Goal: Information Seeking & Learning: Check status

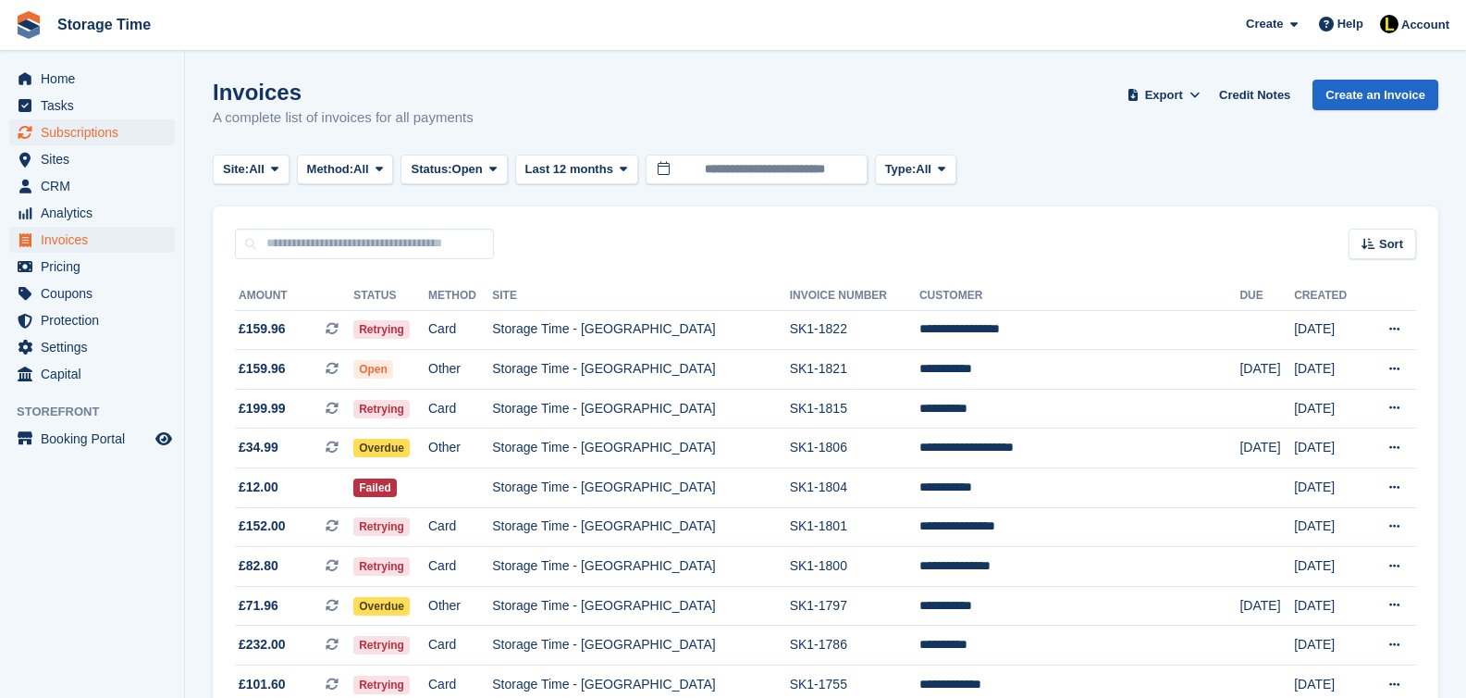
scroll to position [147, 0]
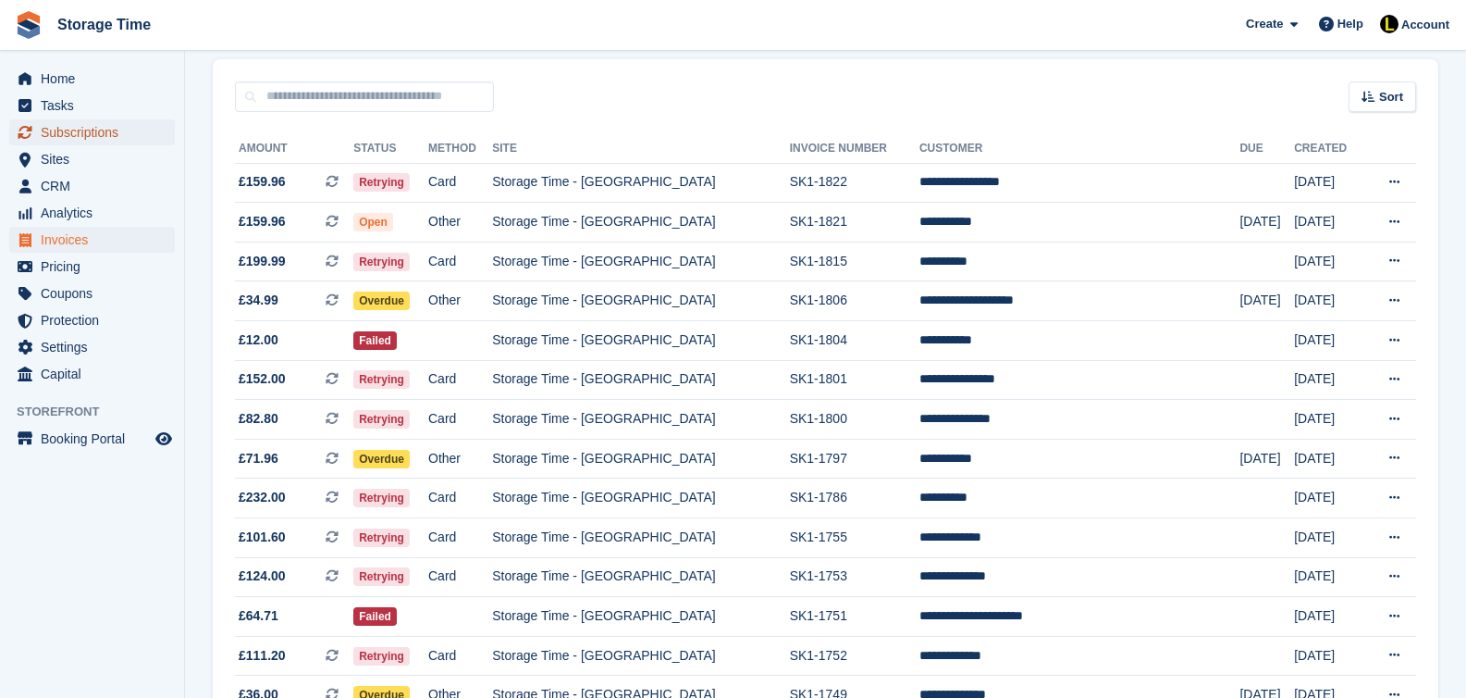
click at [60, 135] on span "Subscriptions" at bounding box center [96, 132] width 111 height 26
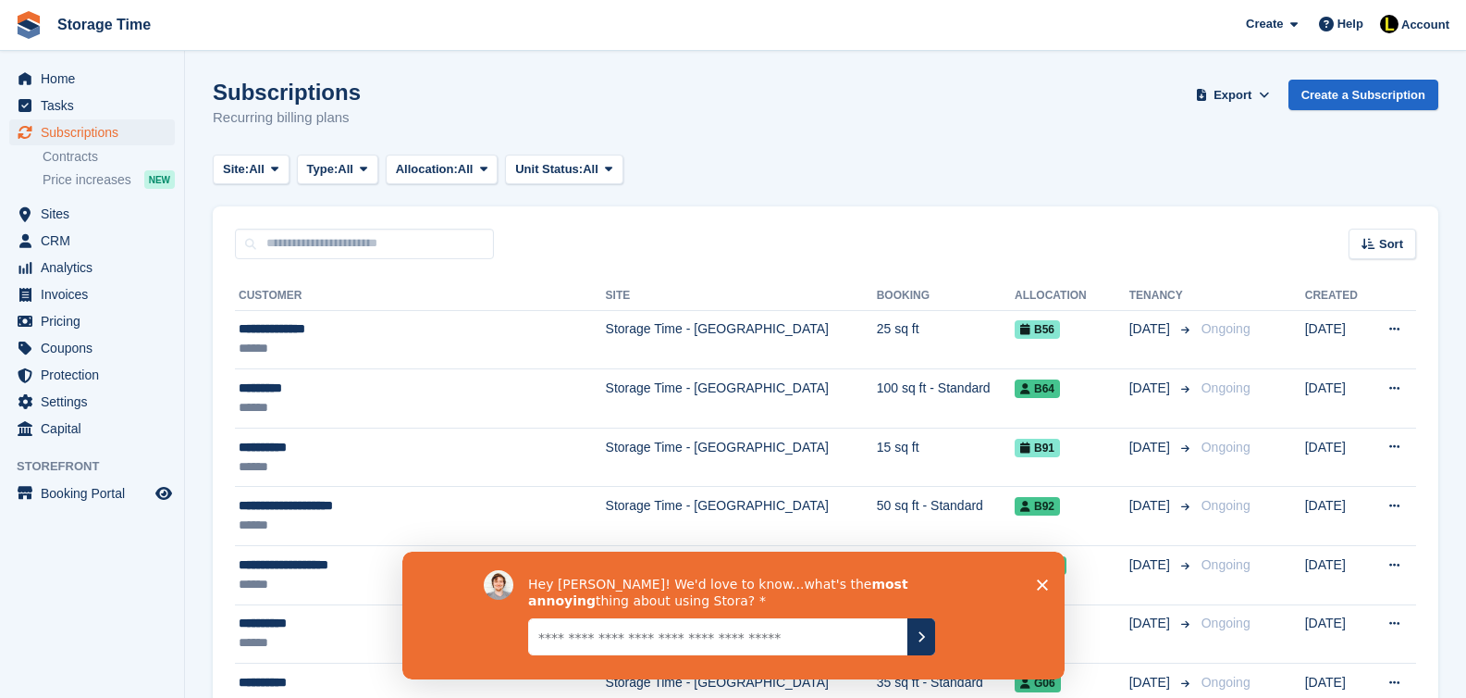
click at [1042, 587] on icon "Close survey" at bounding box center [1041, 583] width 11 height 11
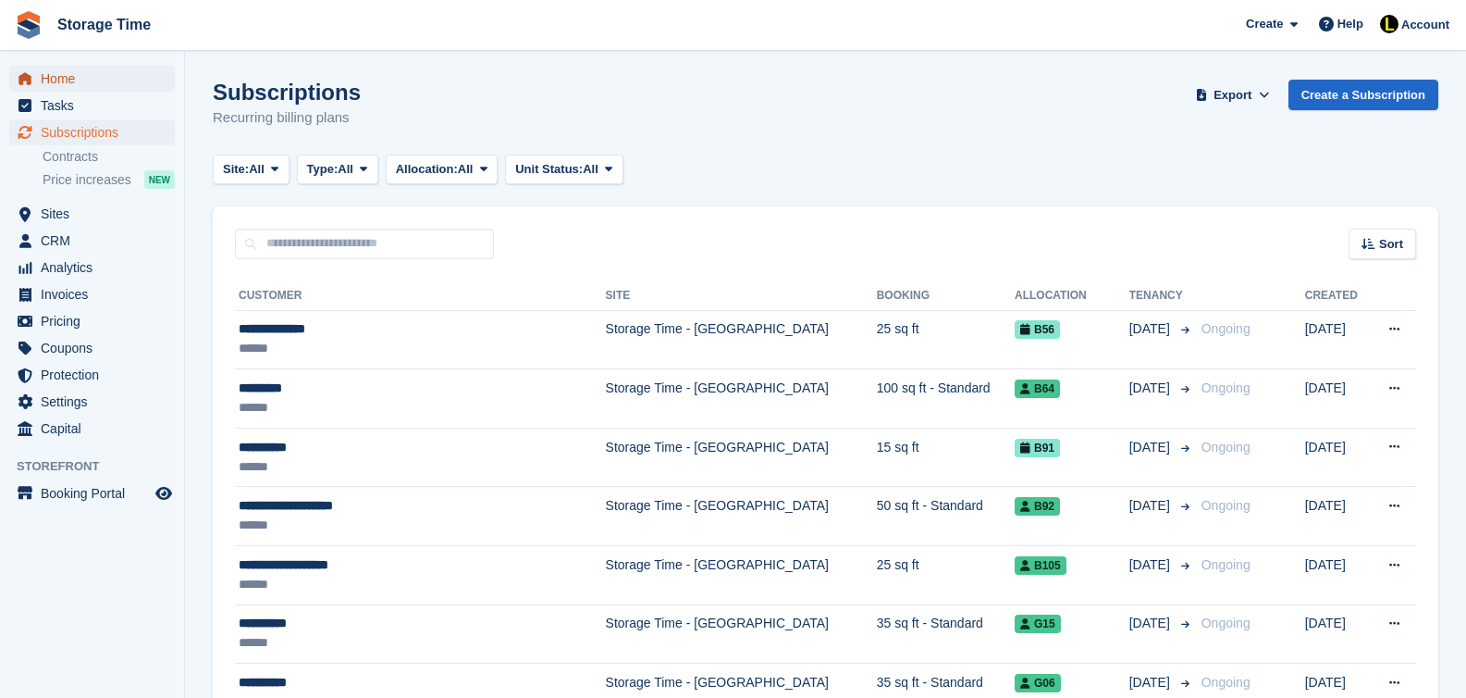
click at [67, 85] on span "Home" at bounding box center [96, 79] width 111 height 26
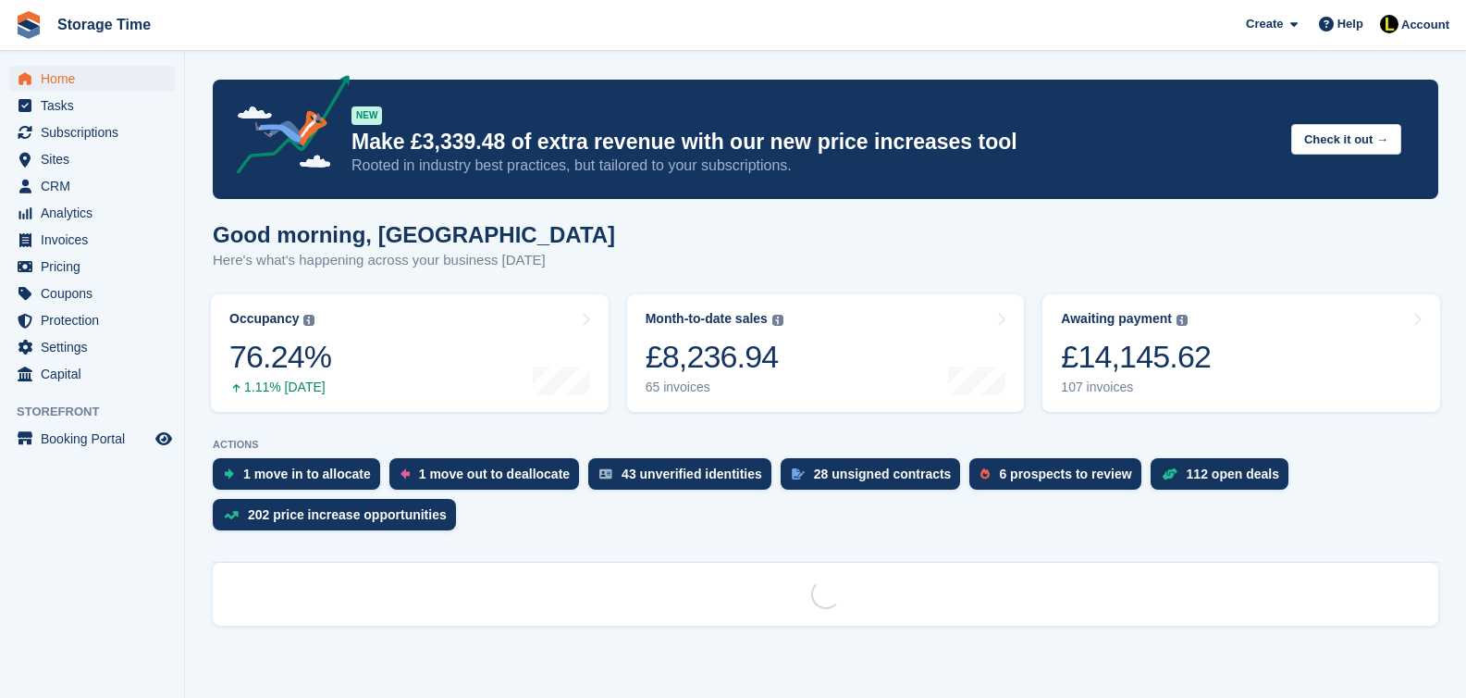
click at [353, 369] on link "Occupancy The percentage of all currently allocated units in terms of area. Inc…" at bounding box center [410, 352] width 398 height 117
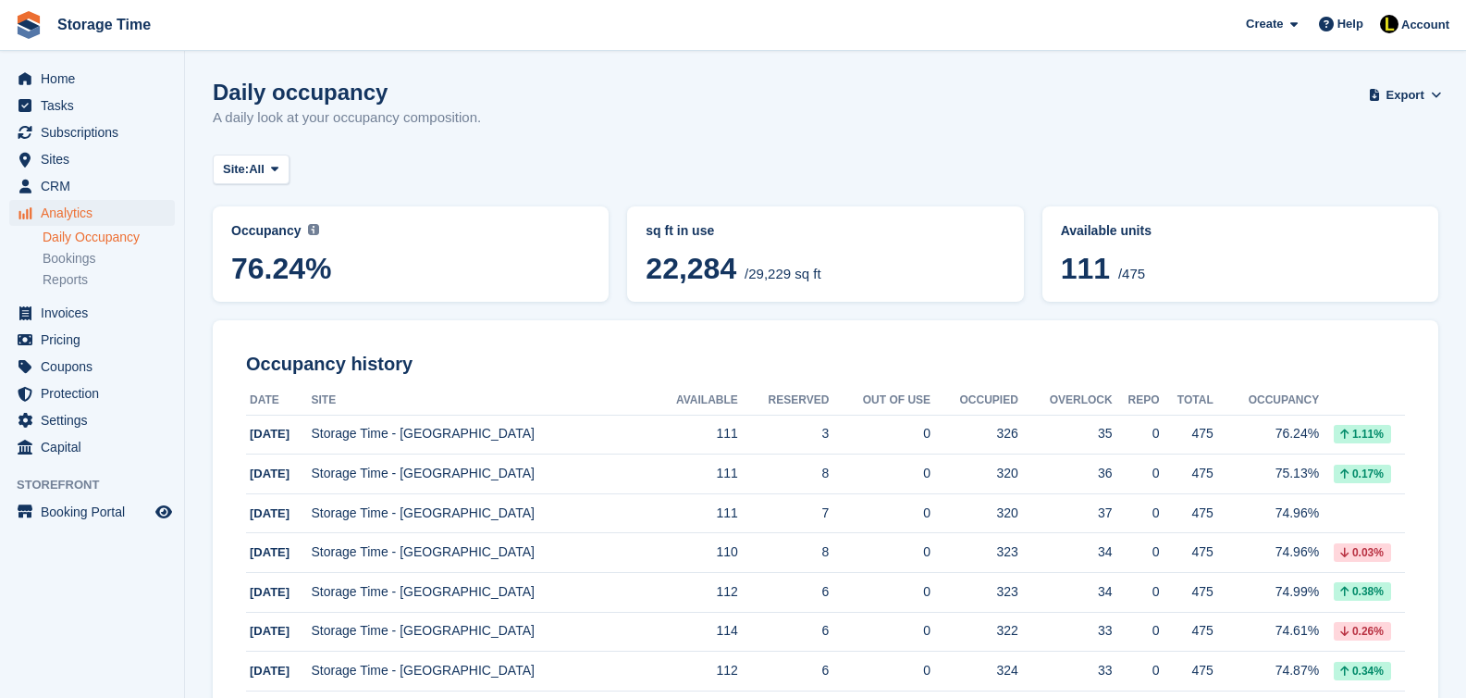
click at [401, 265] on span "76.24%" at bounding box center [410, 268] width 359 height 33
click at [406, 243] on div "Occupancy Current percentage of all currently allocated units in terms of area.…" at bounding box center [410, 253] width 359 height 64
click at [454, 278] on span "76.24%" at bounding box center [410, 268] width 359 height 33
click at [350, 266] on span "76.24%" at bounding box center [410, 268] width 359 height 33
click at [423, 262] on span "76.24%" at bounding box center [410, 268] width 359 height 33
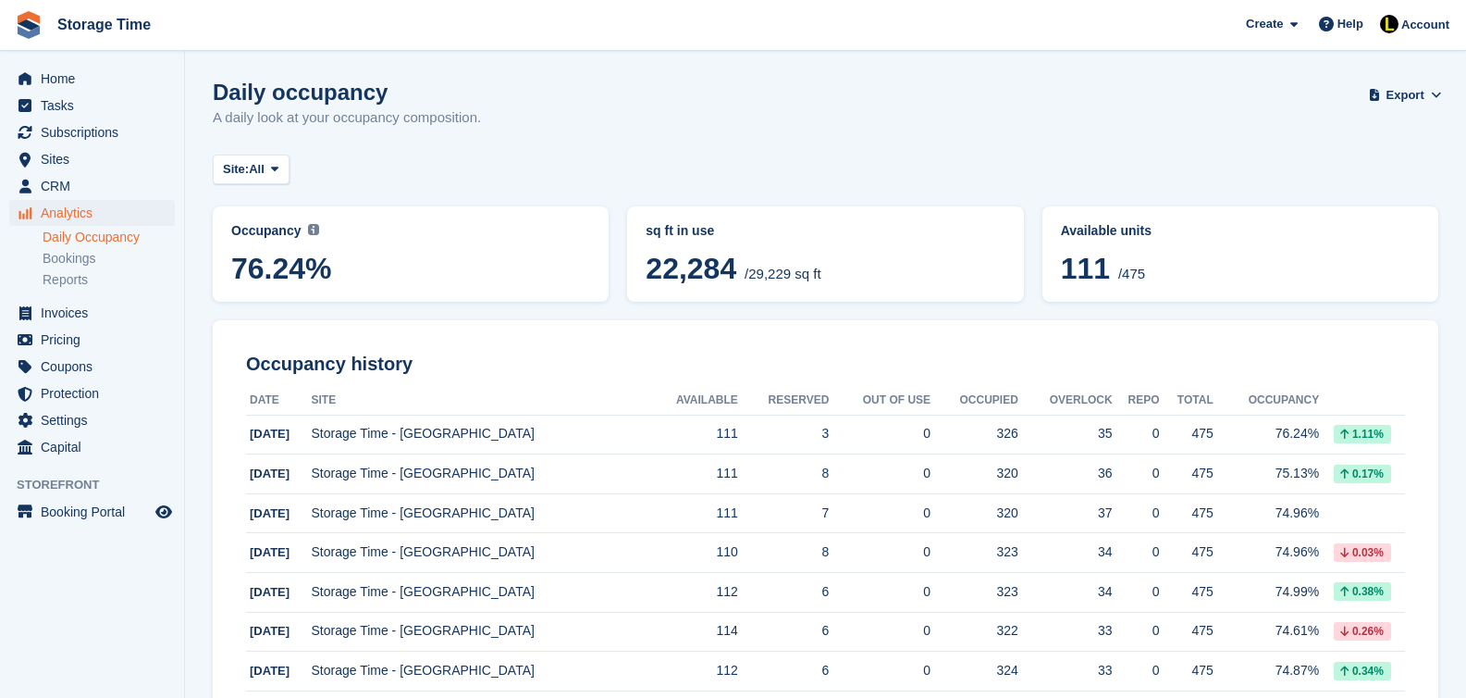
click at [313, 272] on span "76.24%" at bounding box center [410, 268] width 359 height 33
click at [576, 263] on span "76.24%" at bounding box center [410, 268] width 359 height 33
click at [55, 81] on span "Home" at bounding box center [96, 79] width 111 height 26
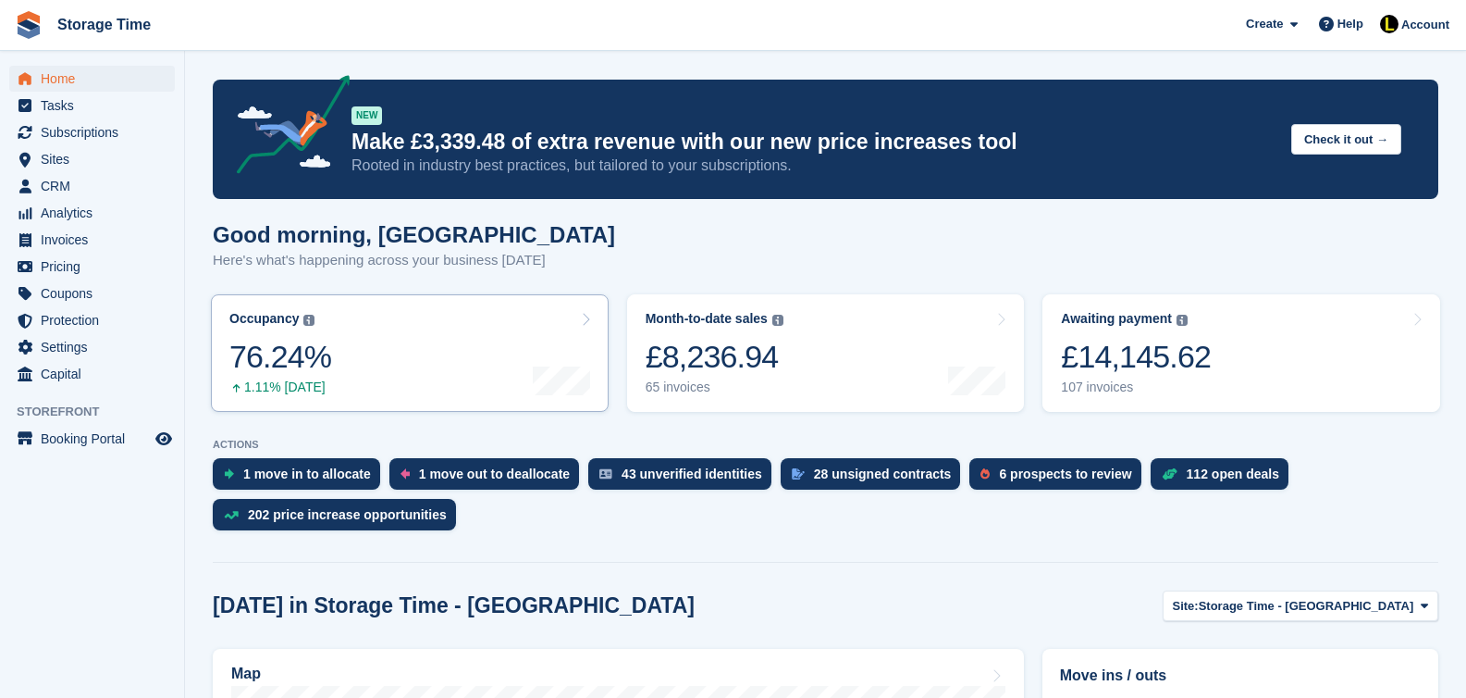
click at [302, 373] on div "76.24%" at bounding box center [280, 357] width 102 height 38
click at [400, 363] on link "Occupancy The percentage of all currently allocated units in terms of area. Inc…" at bounding box center [410, 352] width 398 height 117
click at [587, 324] on icon at bounding box center [585, 319] width 9 height 15
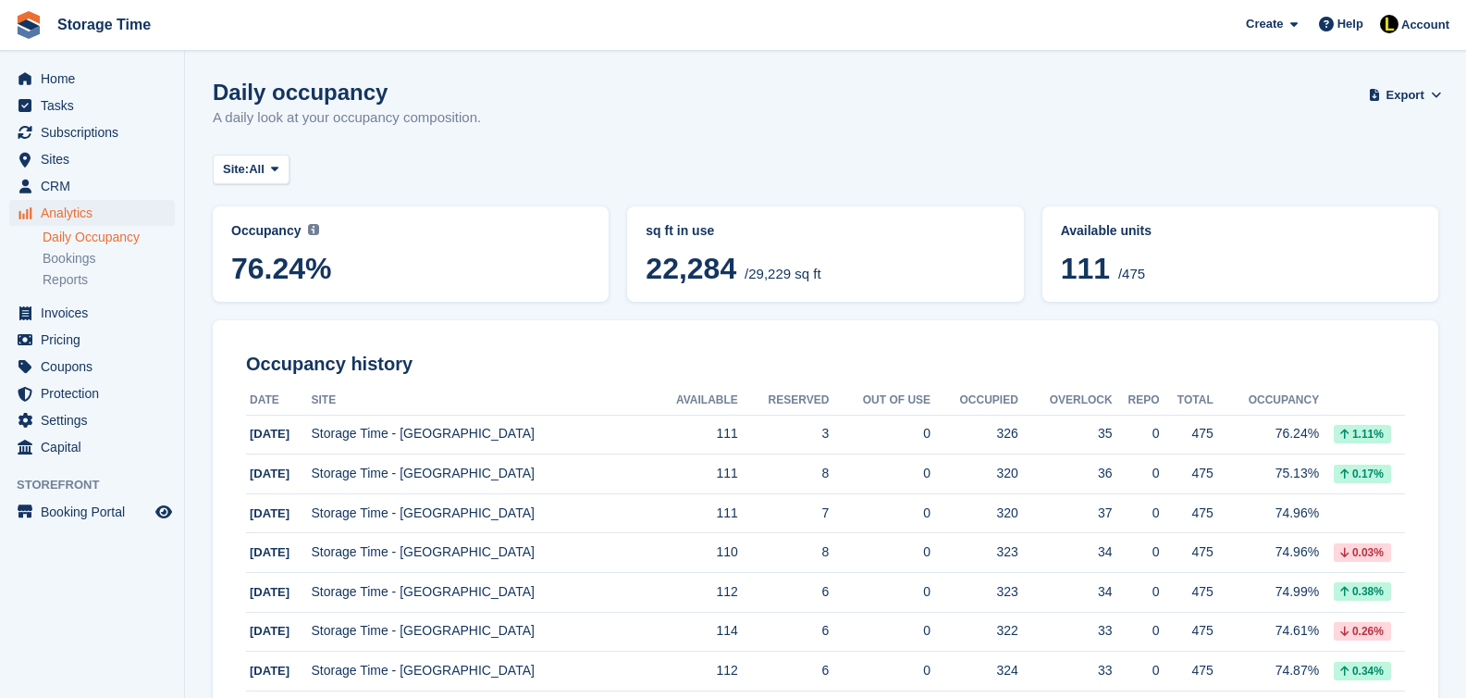
click at [297, 234] on span "Occupancy" at bounding box center [265, 230] width 69 height 15
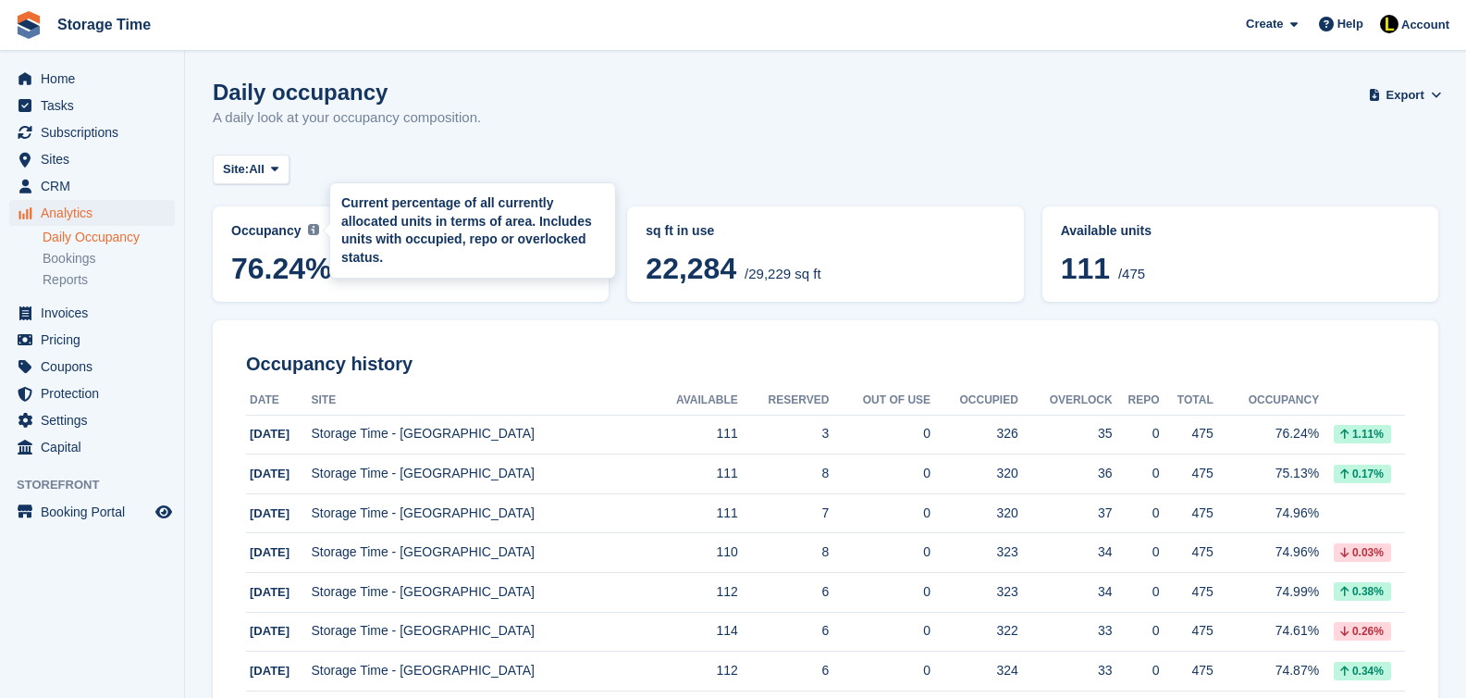
click at [460, 247] on div "Current percentage of all currently allocated units in terms of area. Includes …" at bounding box center [472, 230] width 263 height 72
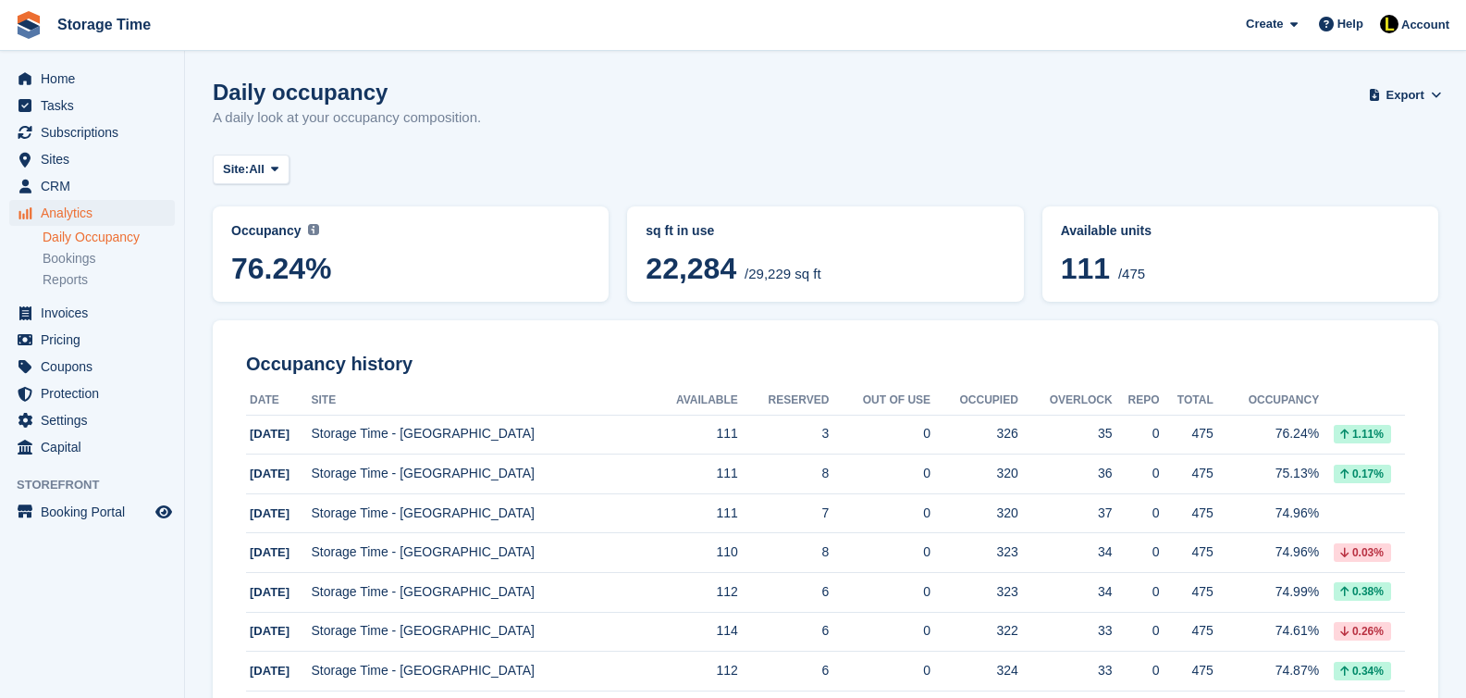
click at [264, 275] on span "76.24%" at bounding box center [410, 268] width 359 height 33
click at [404, 264] on span "76.24%" at bounding box center [410, 268] width 359 height 33
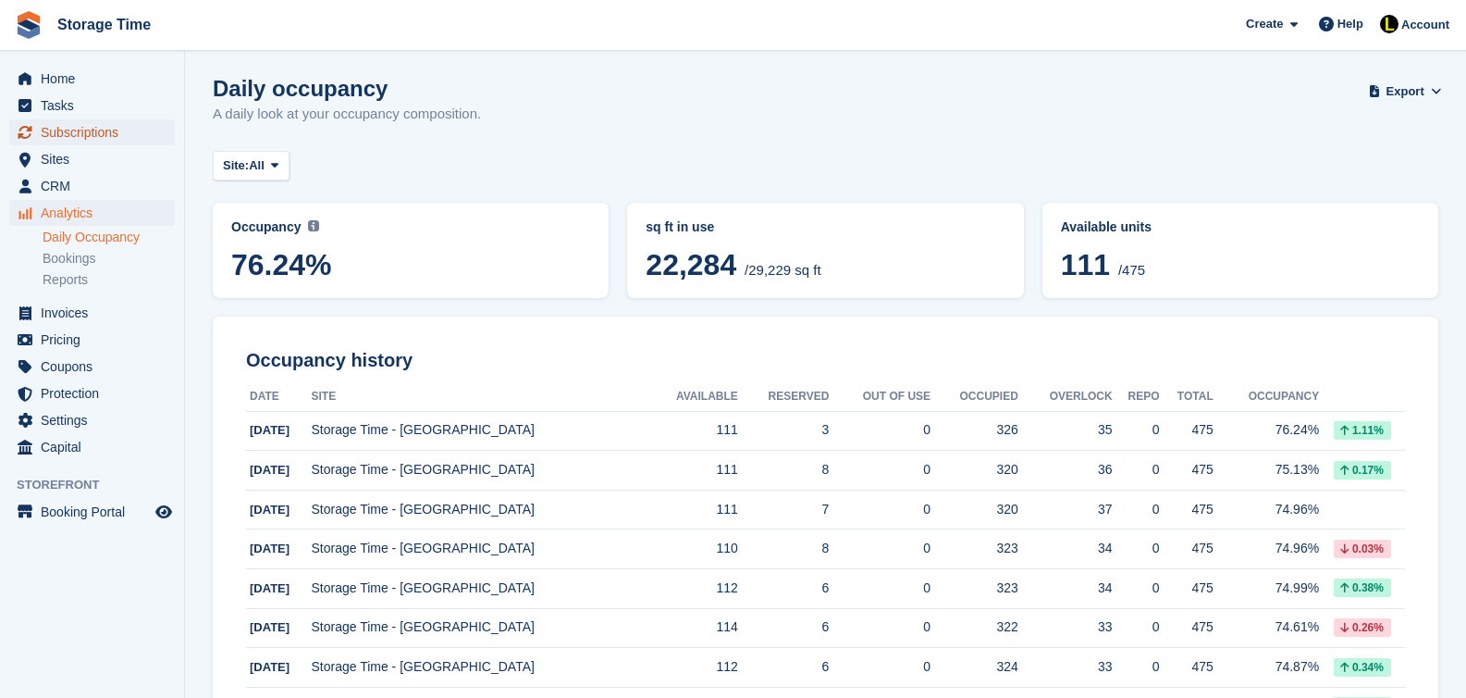
click at [83, 128] on span "Subscriptions" at bounding box center [96, 132] width 111 height 26
